Goal: Task Accomplishment & Management: Use online tool/utility

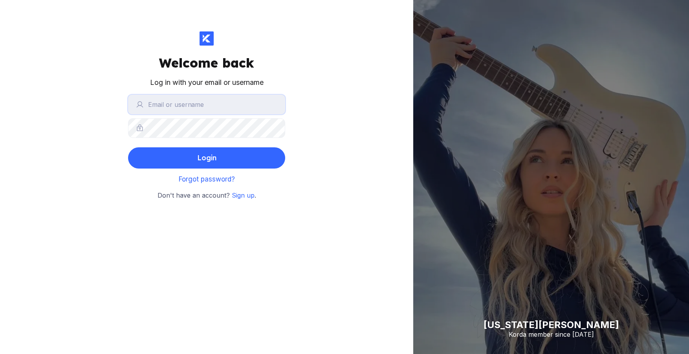
click at [221, 109] on input "text" at bounding box center [206, 105] width 157 height 20
type input "[EMAIL_ADDRESS][DOMAIN_NAME]"
click at [249, 108] on input "[EMAIL_ADDRESS][DOMAIN_NAME]" at bounding box center [206, 105] width 157 height 20
click at [128, 147] on button "Login" at bounding box center [206, 157] width 157 height 21
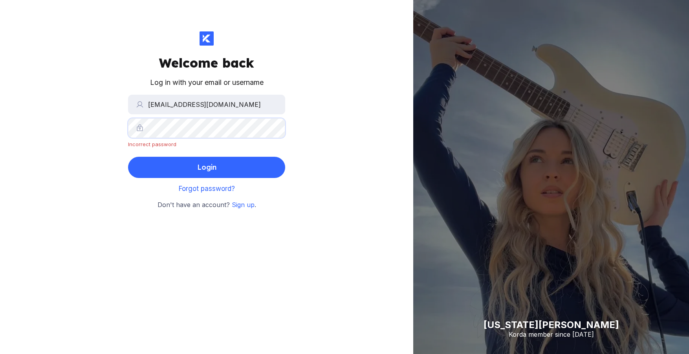
click at [116, 123] on div "Welcome back Log in with your email or username [EMAIL_ADDRESS][DOMAIN_NAME] In…" at bounding box center [206, 177] width 413 height 354
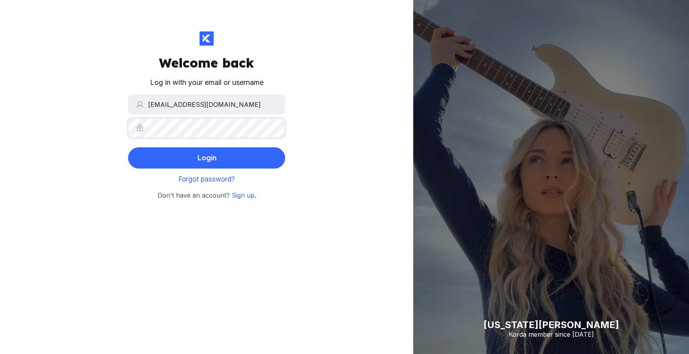
click at [128, 147] on button "Login" at bounding box center [206, 157] width 157 height 21
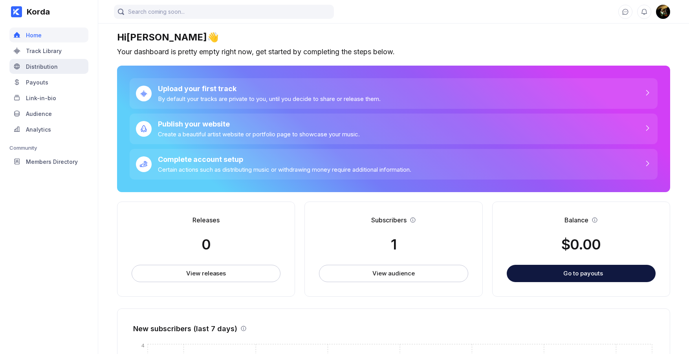
click at [59, 69] on div "Distribution" at bounding box center [48, 66] width 79 height 15
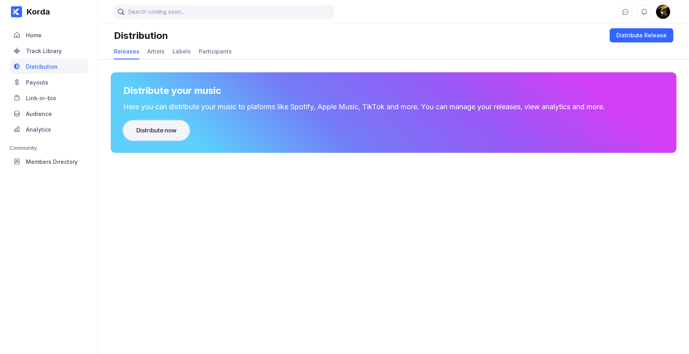
click at [174, 136] on button "Distribute now" at bounding box center [156, 131] width 66 height 20
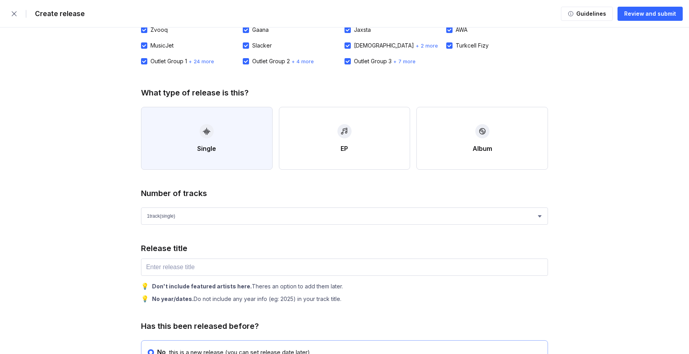
scroll to position [189, 0]
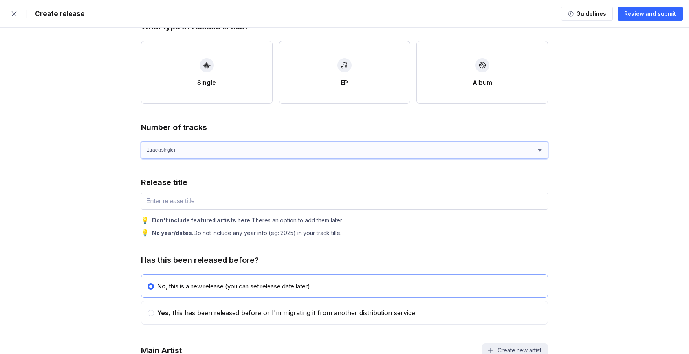
click at [290, 149] on select "1 track (single) 2 track s 3 track s 4 track s" at bounding box center [344, 149] width 407 height 17
select select "2"
click at [141, 141] on select "1 track (single) 2 track s 3 track s 4 track s" at bounding box center [344, 149] width 407 height 17
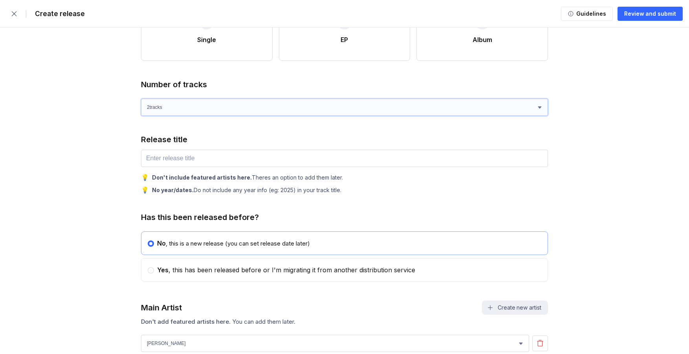
scroll to position [236, 0]
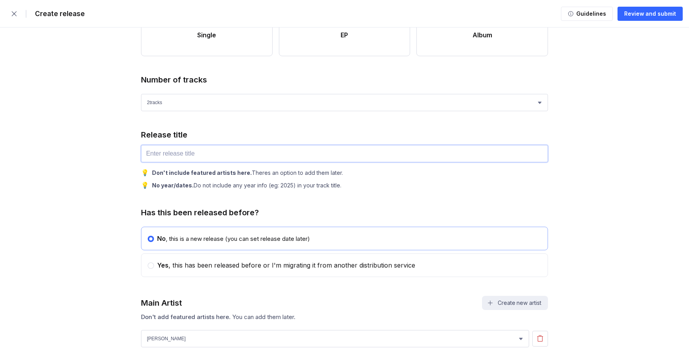
click at [206, 152] on input "text" at bounding box center [344, 153] width 407 height 17
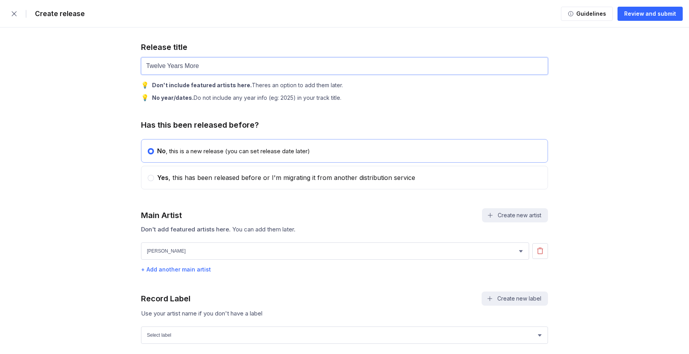
scroll to position [414, 0]
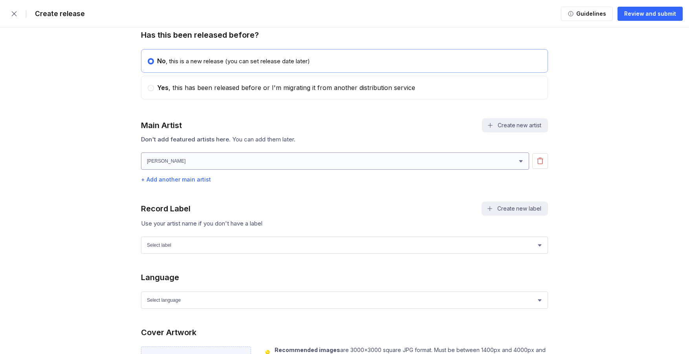
type input "Twelve Years More"
click at [218, 170] on select "[PERSON_NAME] [PERSON_NAME]" at bounding box center [335, 160] width 388 height 17
select select "80f0e86f-6c83-4a2d-92d9-347de844cbfd"
click at [141, 157] on select "[PERSON_NAME] [PERSON_NAME]" at bounding box center [335, 160] width 388 height 17
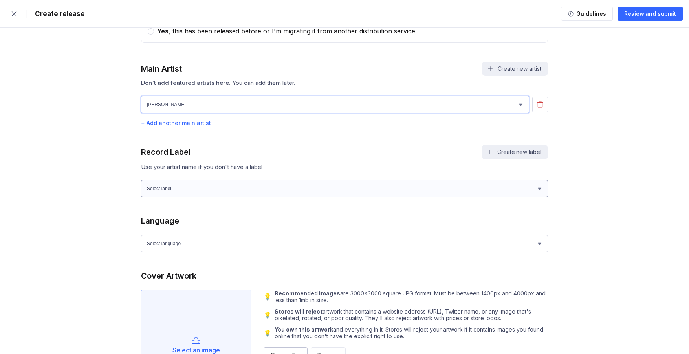
scroll to position [469, 0]
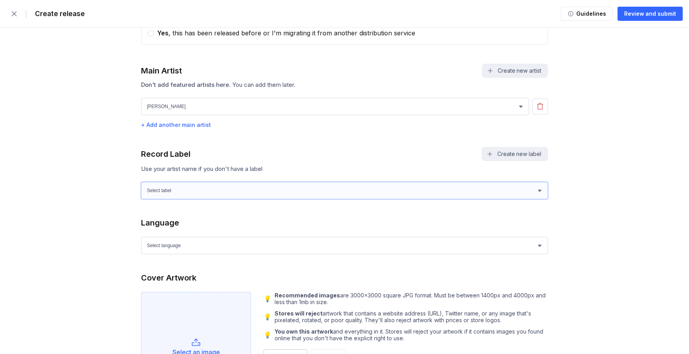
click at [247, 188] on select "Select label [PERSON_NAME]" at bounding box center [344, 190] width 407 height 17
select select "7746a2de-215a-4e46-8ff4-61f3f889f830"
click at [141, 187] on select "Select label [PERSON_NAME]" at bounding box center [344, 190] width 407 height 17
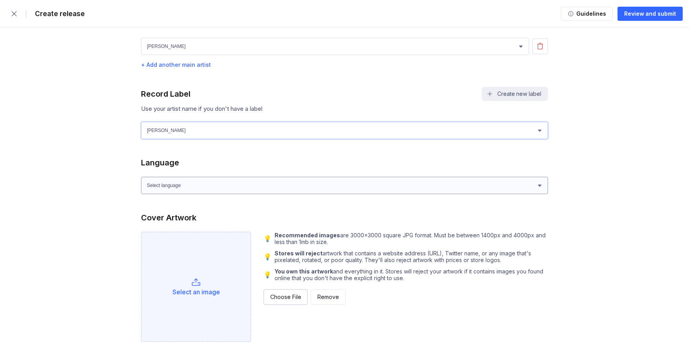
scroll to position [532, 0]
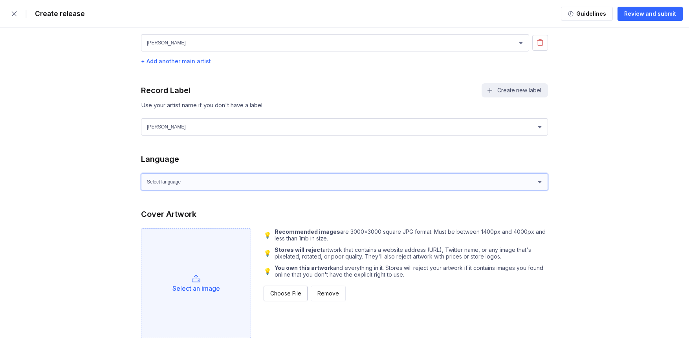
click at [239, 186] on select "Select language Afrikaans Akan Albanian Amharic Arabic Armenian Assamese Azerba…" at bounding box center [344, 181] width 407 height 17
select select "en"
click at [141, 178] on select "Select language Afrikaans Akan Albanian Amharic Arabic Armenian Assamese Azerba…" at bounding box center [344, 181] width 407 height 17
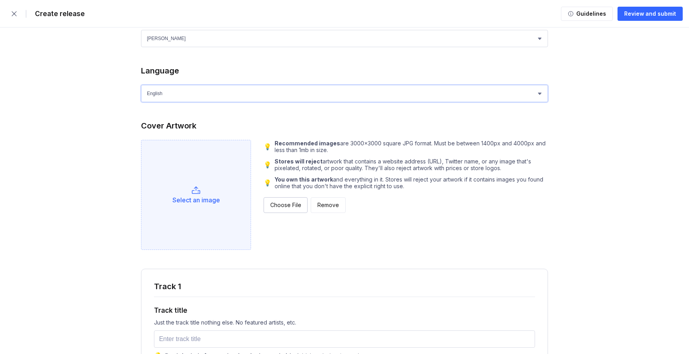
scroll to position [631, 0]
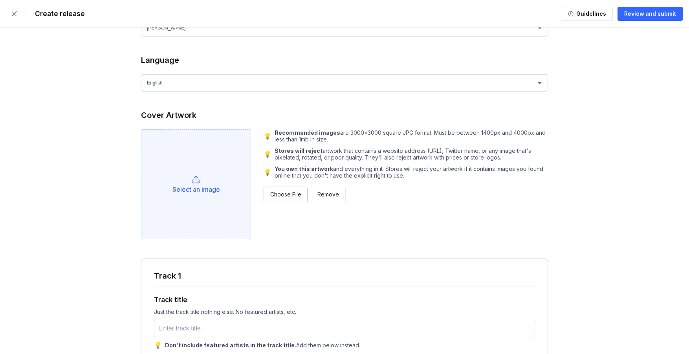
click at [211, 193] on div "Select an image" at bounding box center [196, 189] width 48 height 8
click at [218, 160] on div "Select an image" at bounding box center [196, 184] width 110 height 110
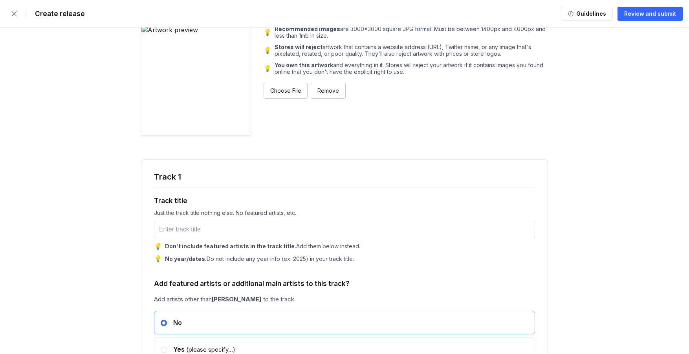
scroll to position [766, 0]
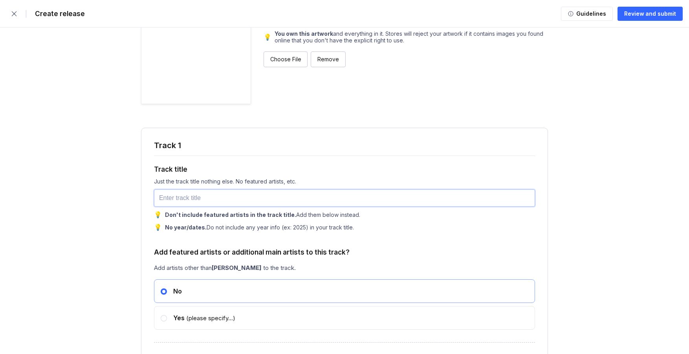
click at [294, 205] on input "text" at bounding box center [344, 197] width 381 height 17
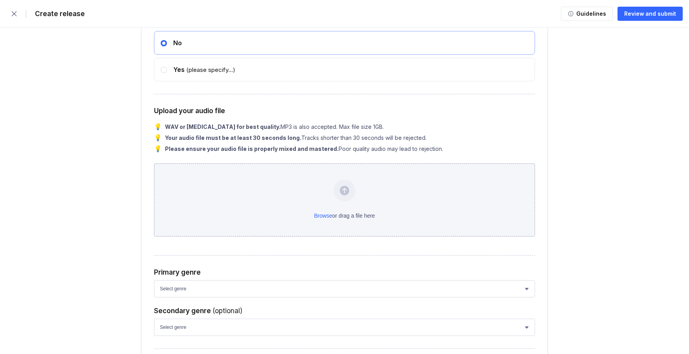
scroll to position [1028, 0]
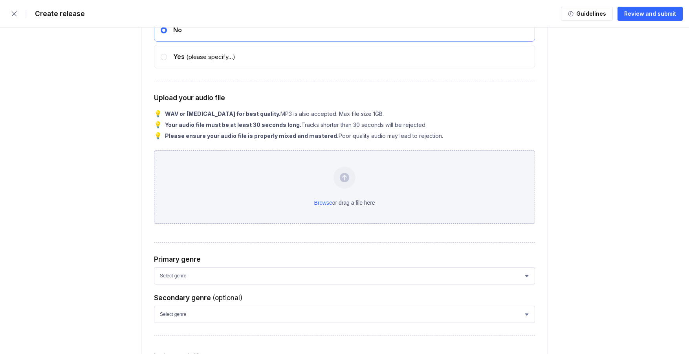
type input "Twelve Years More"
click at [343, 198] on div "Browse or drag a file here" at bounding box center [344, 186] width 381 height 73
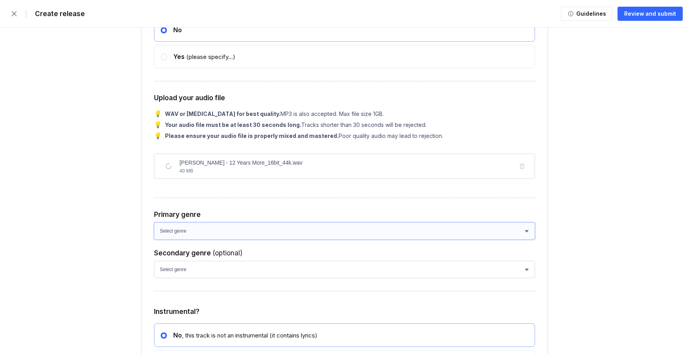
click at [221, 240] on select "Select genre African Afro-Beat Afro-Pop Afro-Soul Alternative Alternative Rock …" at bounding box center [344, 230] width 381 height 17
select select "9c4c0967-ee91-4ec3-8e3b-0a346cc35f59"
click at [154, 239] on select "Select genre African Afro-Beat Afro-Pop Afro-Soul Alternative Alternative Rock …" at bounding box center [344, 230] width 381 height 17
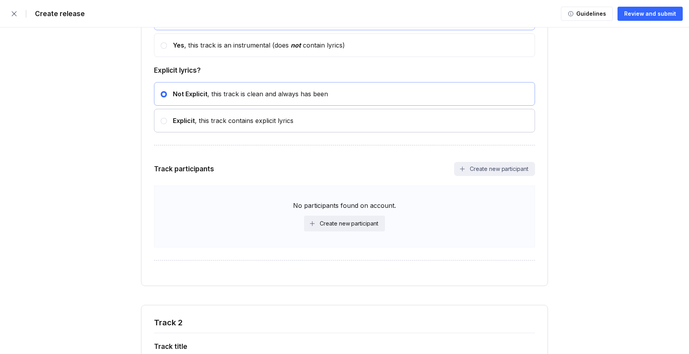
scroll to position [1345, 0]
click at [332, 227] on div "Create new participant" at bounding box center [349, 223] width 59 height 8
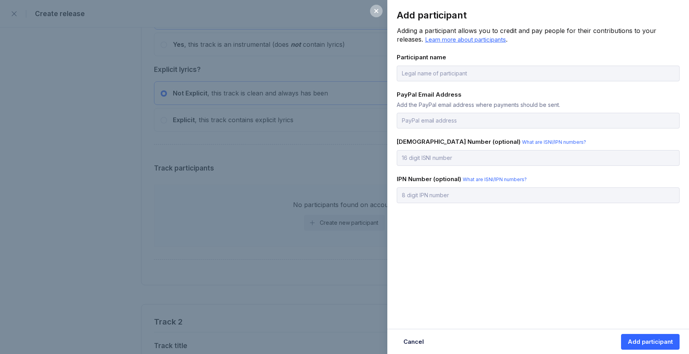
click at [458, 41] on span "Learn more about participants" at bounding box center [465, 39] width 81 height 7
click at [377, 12] on icon at bounding box center [376, 11] width 4 height 4
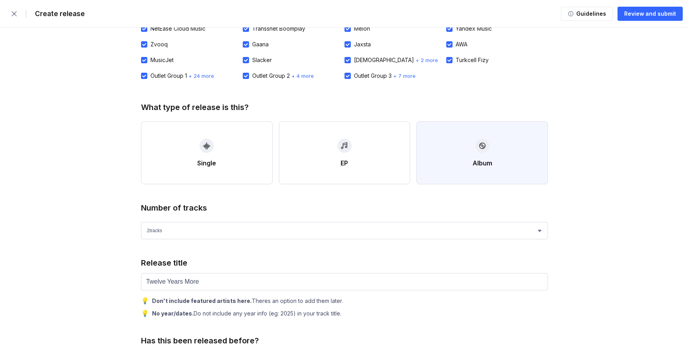
scroll to position [111, 0]
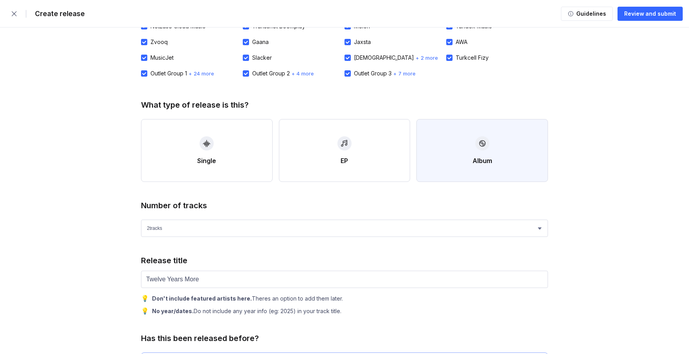
click at [489, 145] on button "Album" at bounding box center [482, 150] width 132 height 63
select select "4"
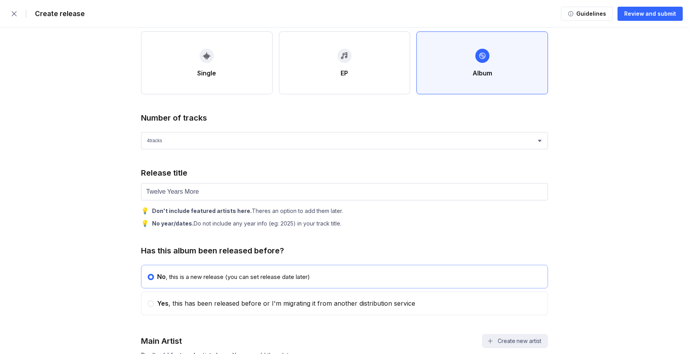
scroll to position [202, 0]
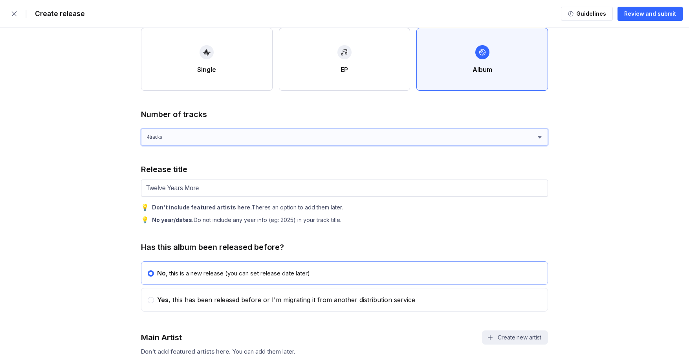
click at [424, 137] on select "1 track (single) 2 track s 3 track s 4 track s" at bounding box center [344, 136] width 407 height 17
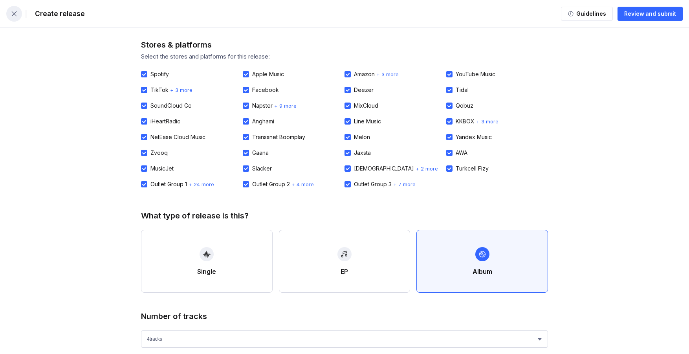
click at [9, 11] on button "button" at bounding box center [14, 14] width 16 height 16
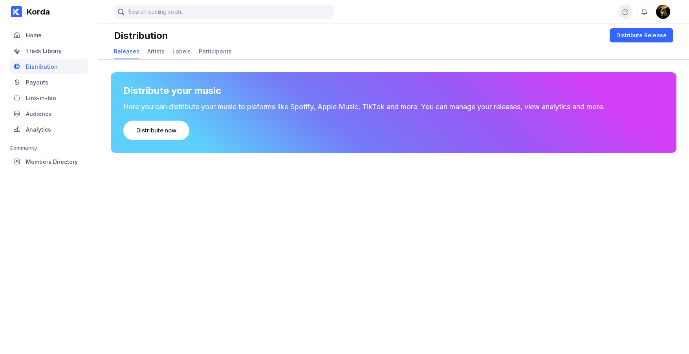
click at [627, 13] on icon at bounding box center [625, 11] width 7 height 7
click at [59, 112] on div "Audience" at bounding box center [48, 113] width 79 height 15
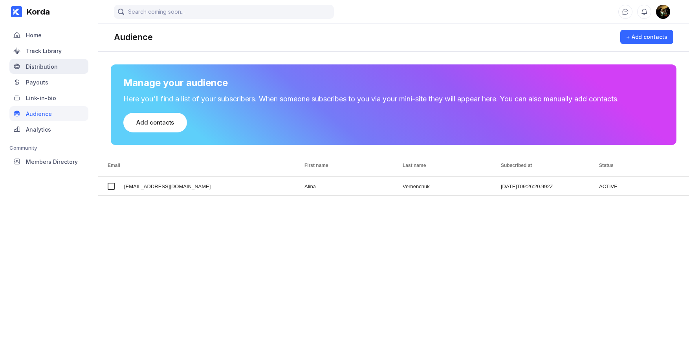
click at [52, 70] on div "Distribution" at bounding box center [48, 66] width 79 height 15
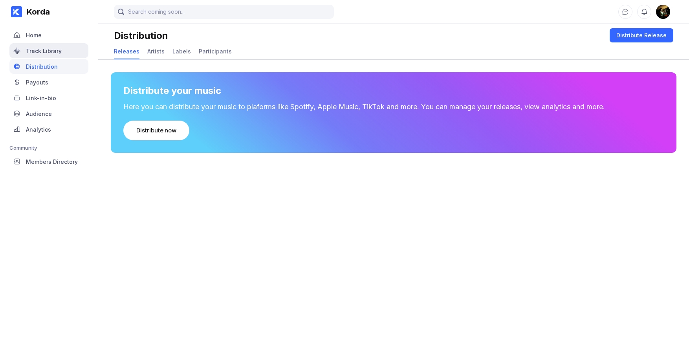
click at [44, 51] on div "Track Library" at bounding box center [44, 51] width 36 height 7
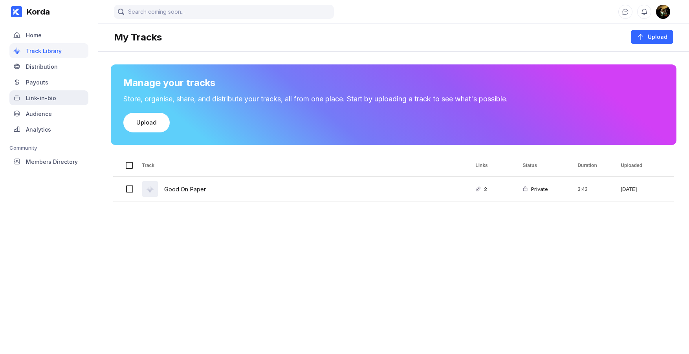
click at [49, 101] on div "Link-in-bio" at bounding box center [41, 98] width 30 height 7
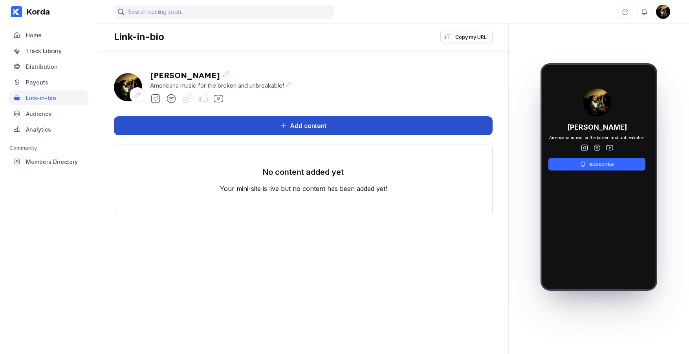
click at [306, 127] on div "Add content" at bounding box center [307, 126] width 40 height 8
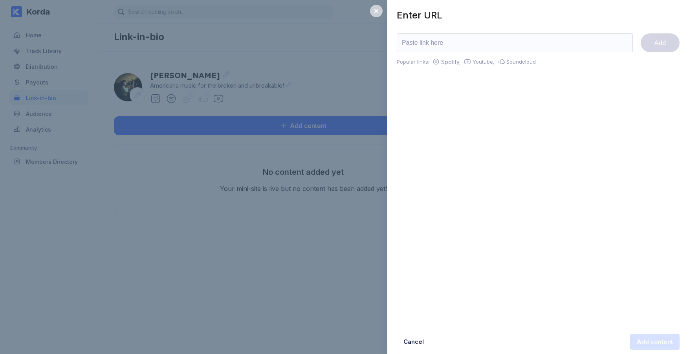
click at [380, 13] on div at bounding box center [376, 11] width 13 height 13
